Goal: Information Seeking & Learning: Find specific fact

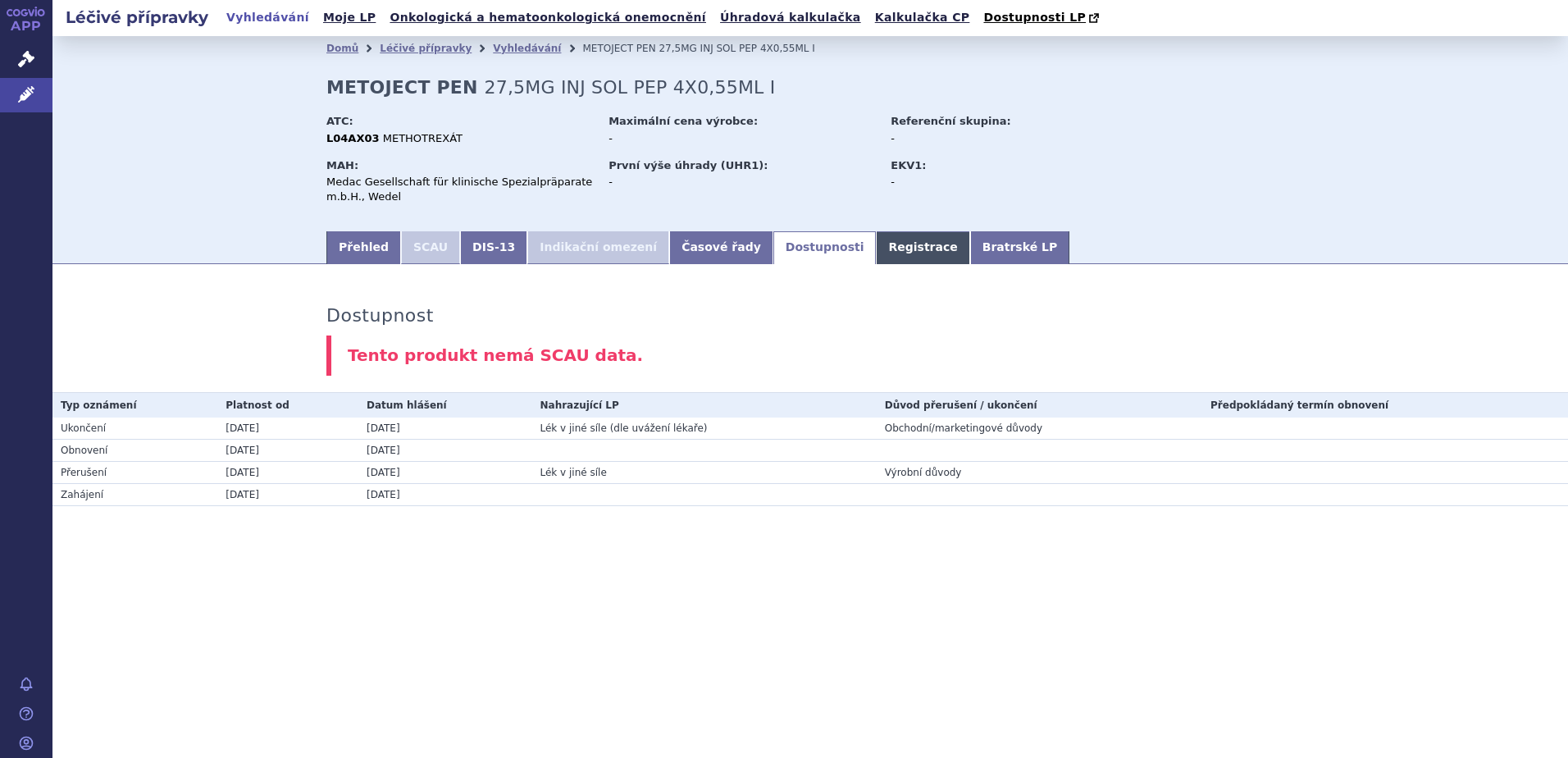
click at [876, 247] on link "Registrace" at bounding box center [922, 248] width 94 height 33
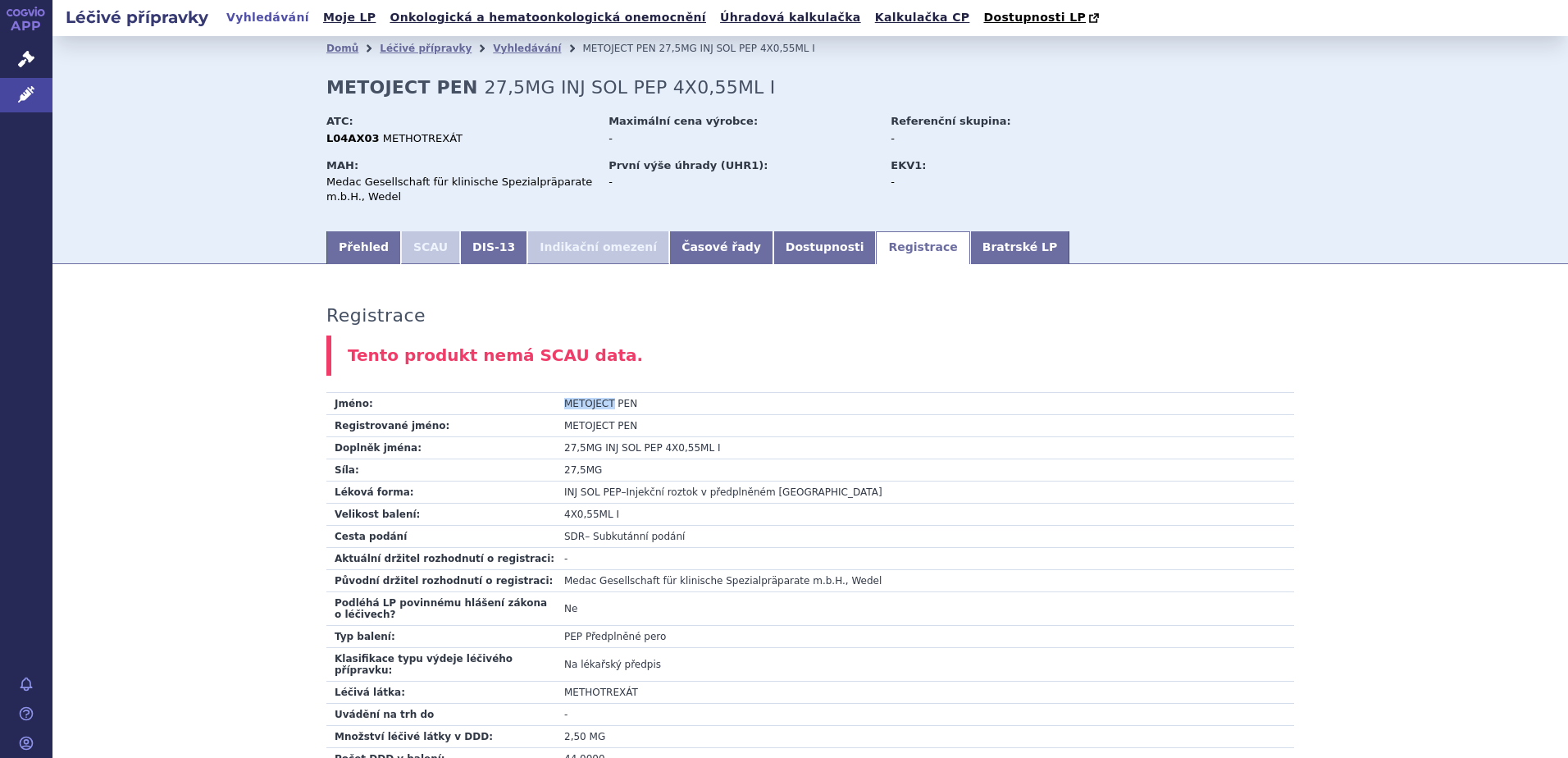
drag, startPoint x: 558, startPoint y: 405, endPoint x: 602, endPoint y: 403, distance: 44.0
click at [602, 403] on td "METOJECT PEN" at bounding box center [924, 404] width 738 height 22
copy td "METOJECT"
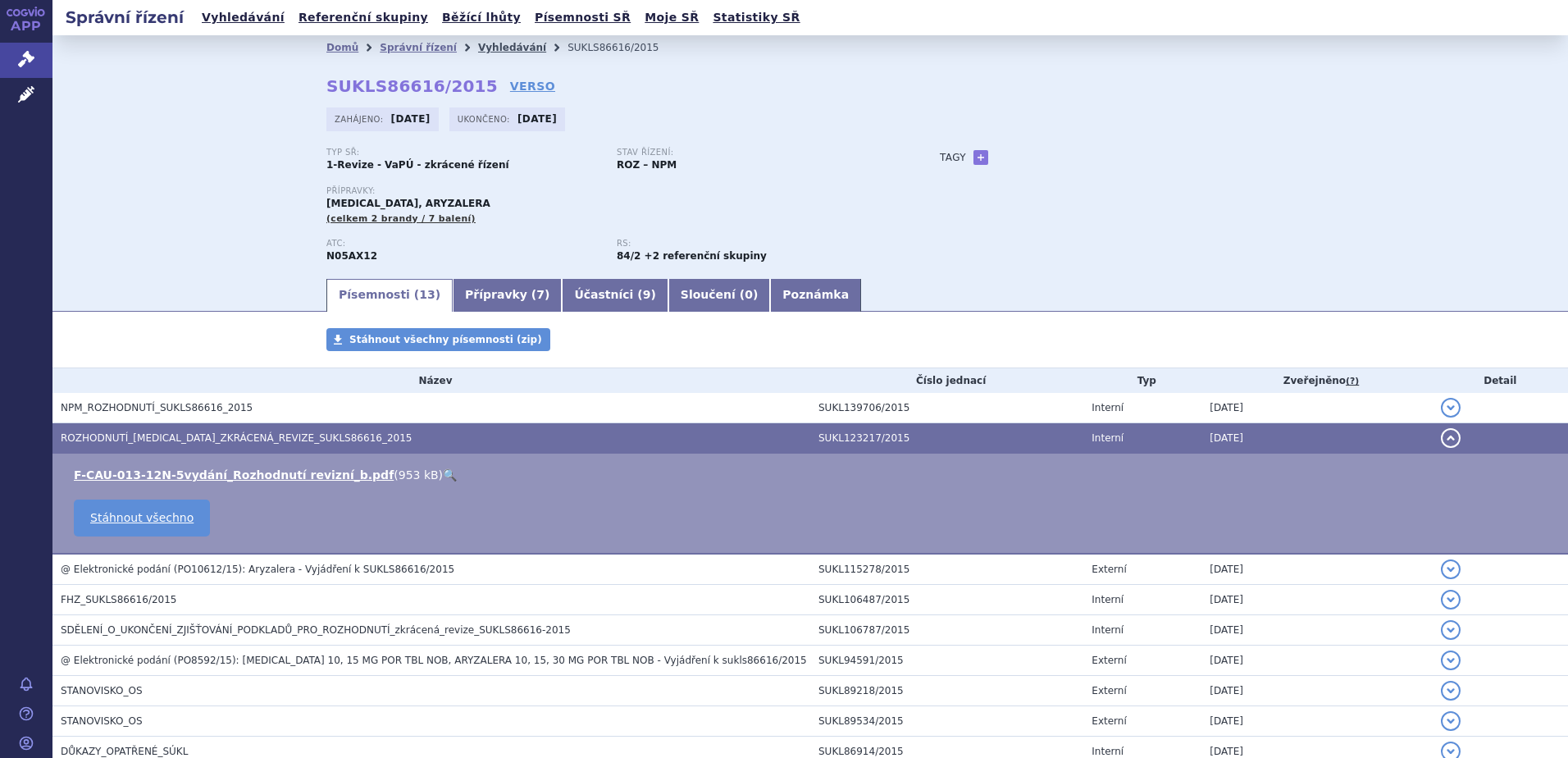
click at [491, 45] on link "Vyhledávání" at bounding box center [512, 47] width 68 height 12
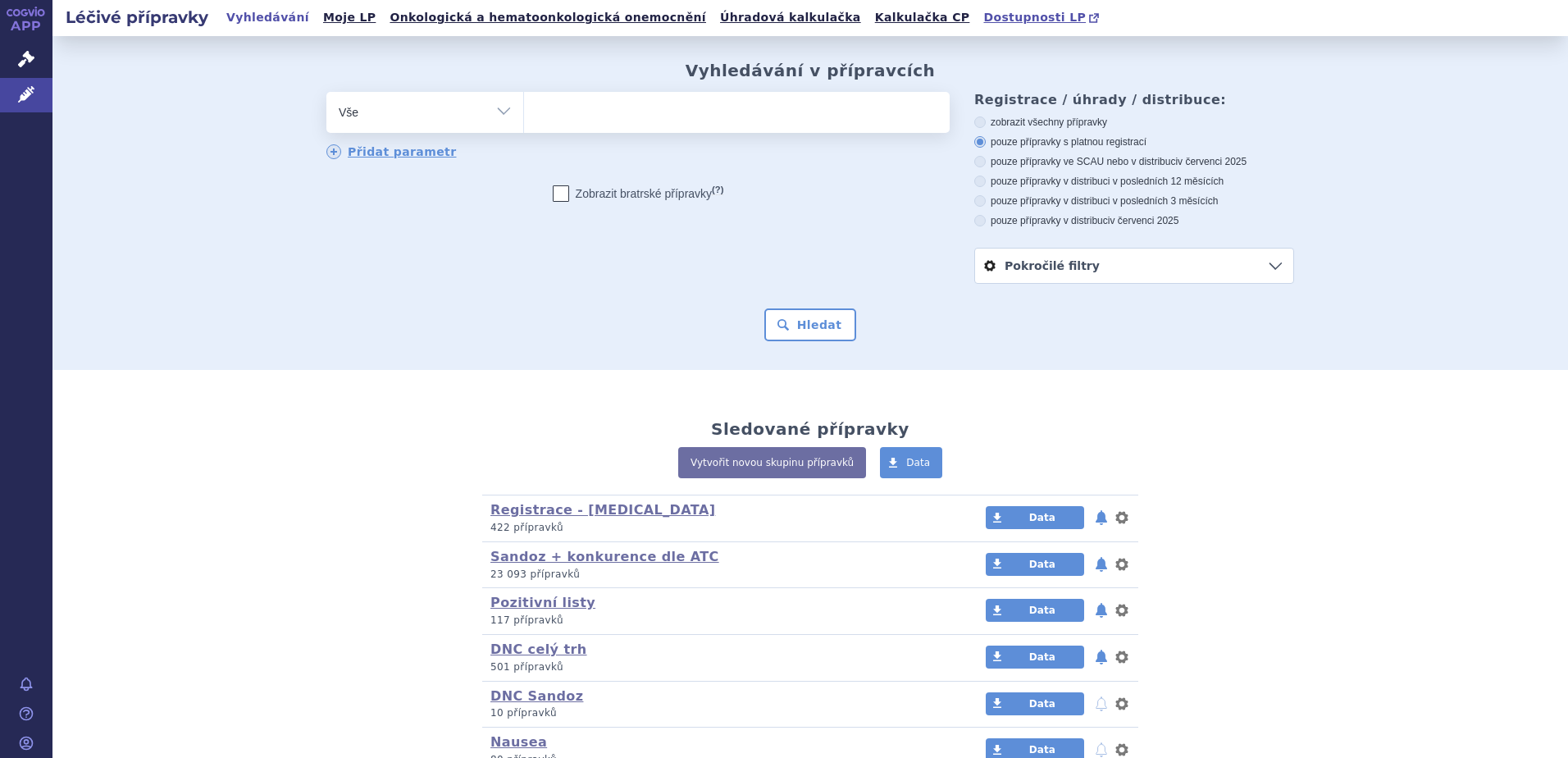
click at [983, 17] on span "Dostupnosti LP" at bounding box center [1034, 17] width 103 height 13
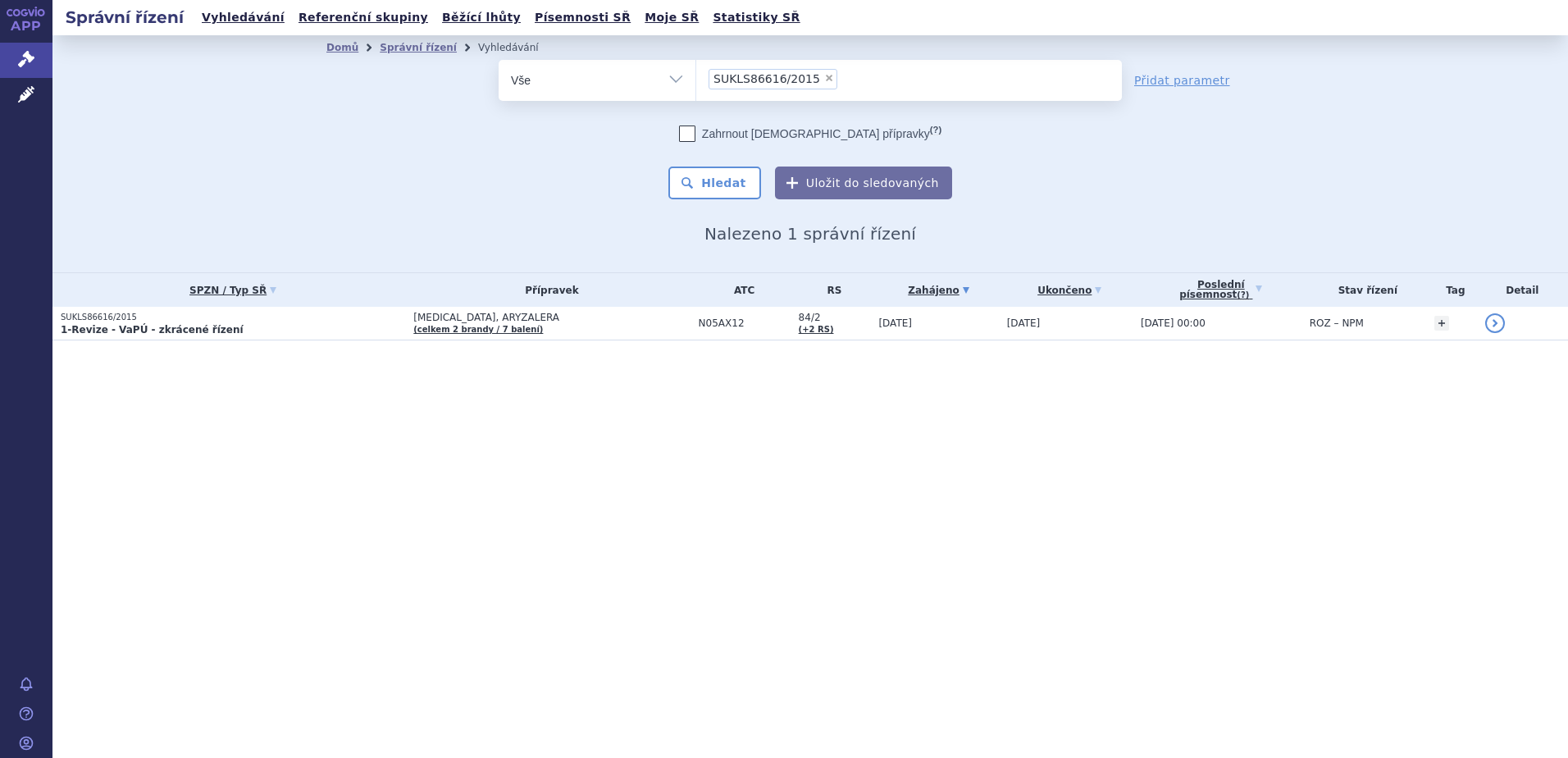
click at [824, 76] on span "×" at bounding box center [829, 77] width 10 height 10
click at [696, 76] on select "SUKLS86616/2015" at bounding box center [696, 79] width 1 height 41
select select
type input "B01AF03"
select select "B01AF03"
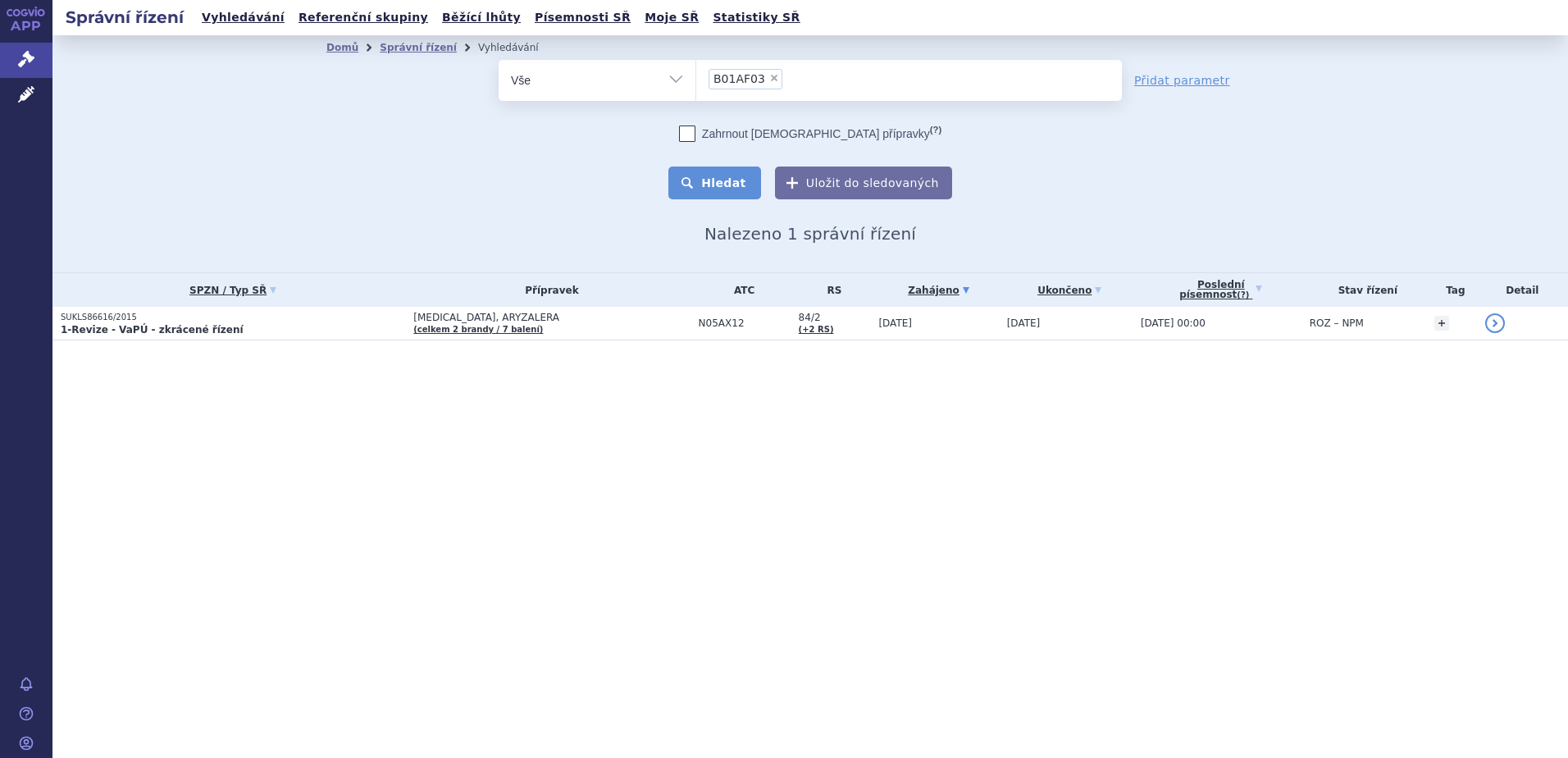
click at [729, 170] on button "Hledat" at bounding box center [715, 183] width 93 height 33
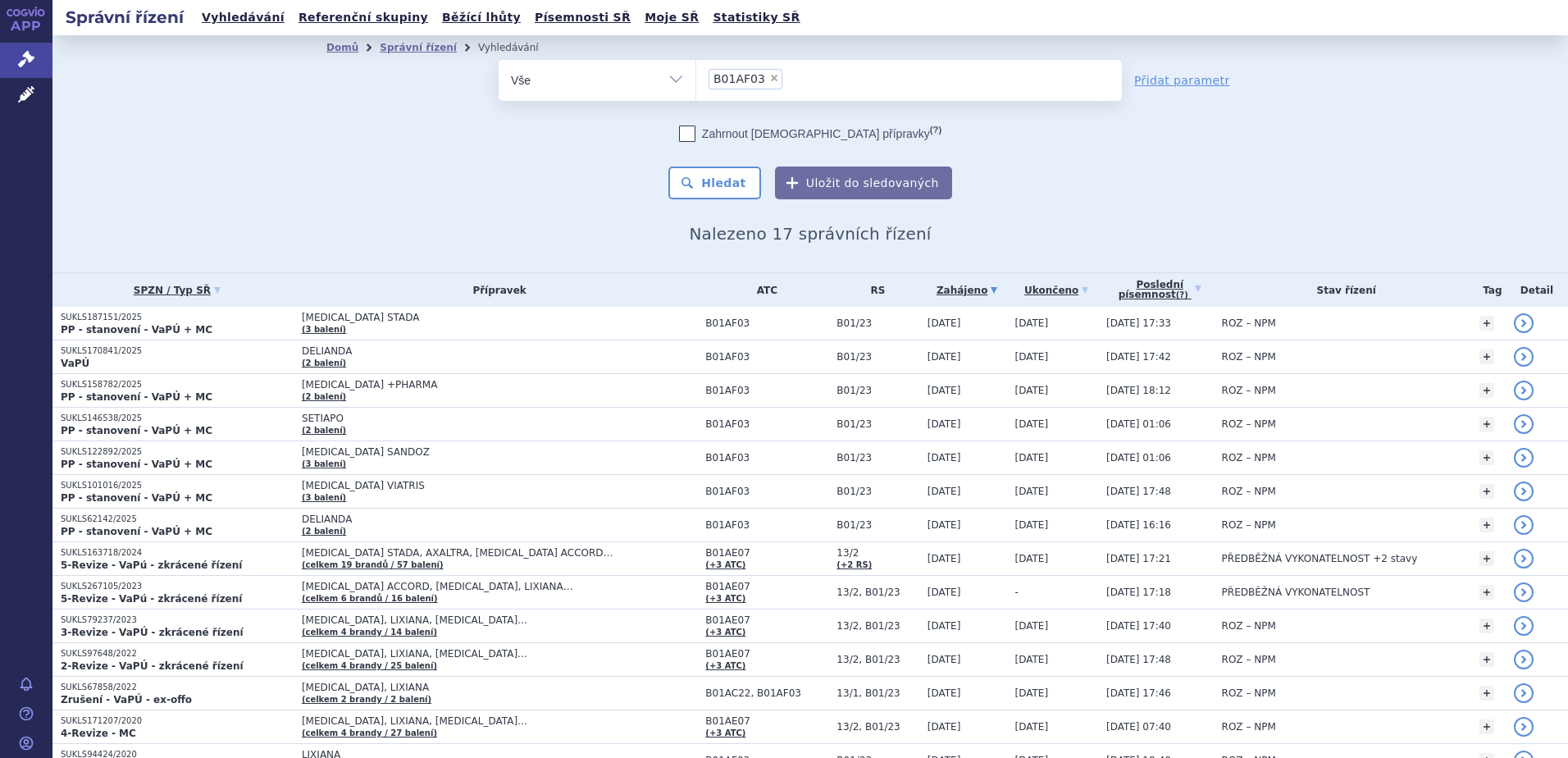
click at [265, 134] on div "Domů Správní řízení Vyhledávání Vyhledávání ve správních řízeních odstranit Vše…" at bounding box center [810, 154] width 1515 height 238
